Goal: Information Seeking & Learning: Learn about a topic

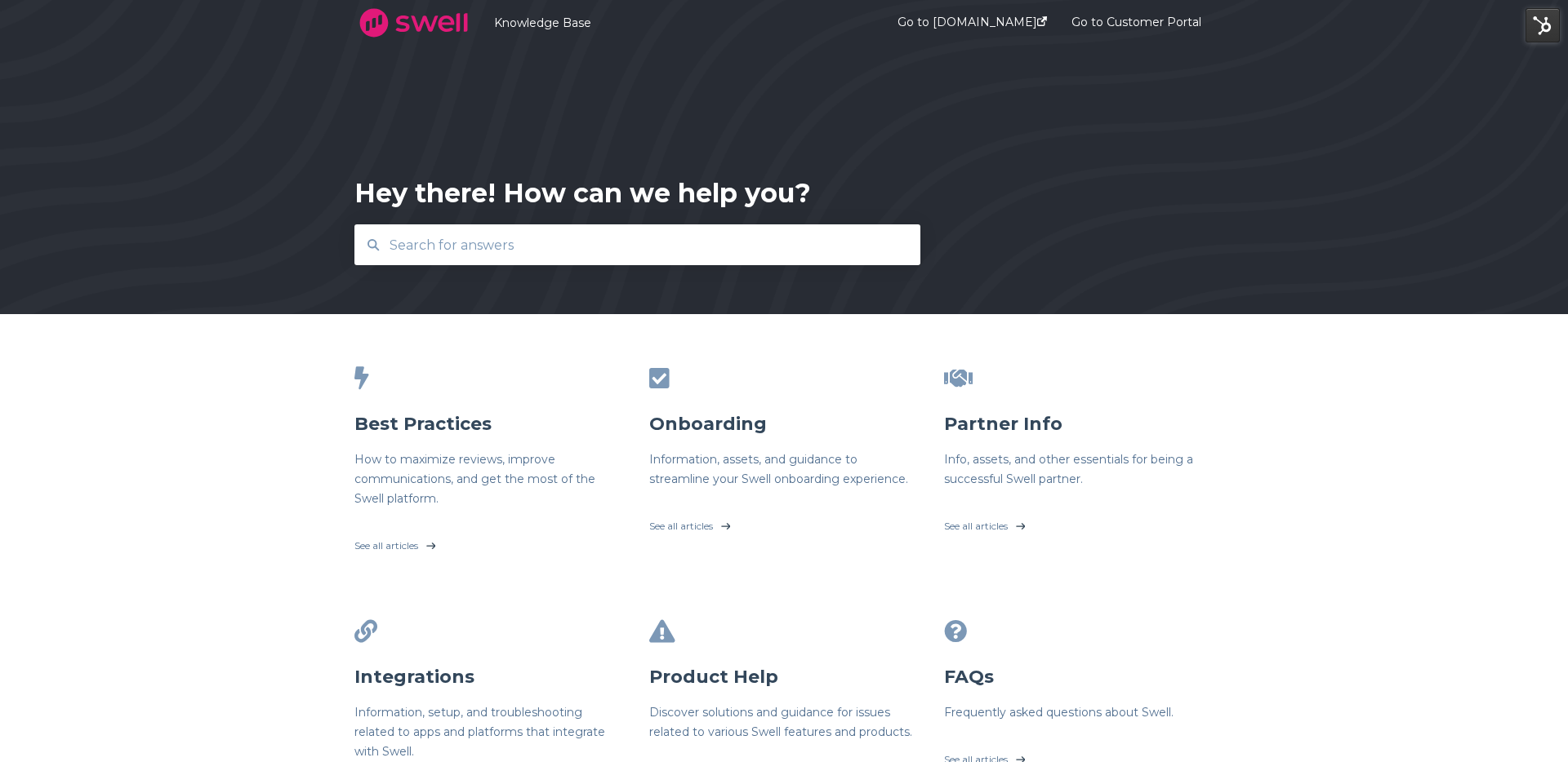
click at [523, 258] on input "text" at bounding box center [638, 246] width 516 height 36
type input "sikka"
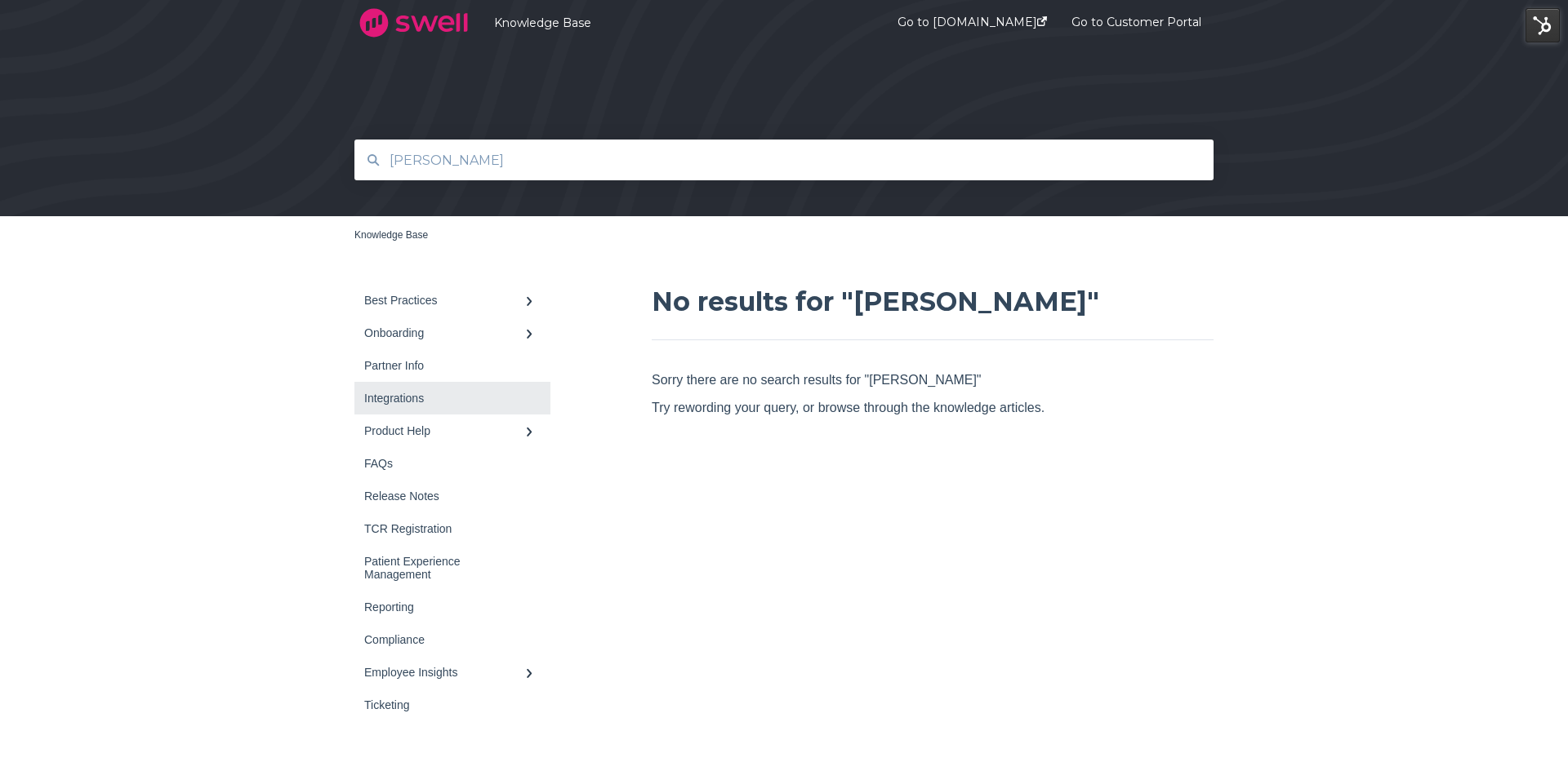
click at [454, 402] on div "Integrations" at bounding box center [443, 398] width 160 height 13
